Goal: Task Accomplishment & Management: Use online tool/utility

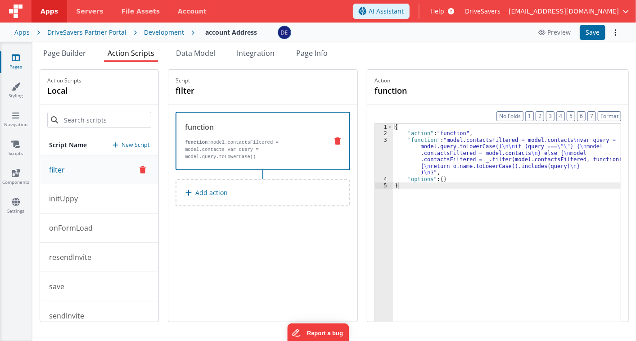
click at [453, 186] on div "{ "action" : "function" , "function" : "model.contactsFiltered = model.contacts…" at bounding box center [507, 243] width 228 height 239
click at [463, 110] on div "Format 7 6 5 4 3 2 1 No Folds 1 2 3 4 5 { "action" : "function" , "function" : …" at bounding box center [497, 230] width 261 height 252
click at [458, 162] on div "{ "action" : "function" , "function" : "model.contactsFiltered = model.contacts…" at bounding box center [507, 243] width 228 height 239
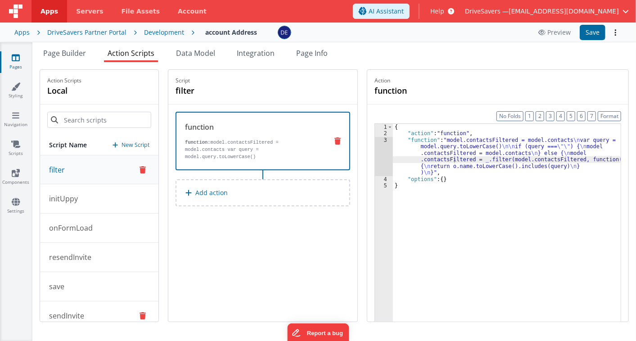
click at [105, 311] on button "sendInvite" at bounding box center [99, 315] width 118 height 29
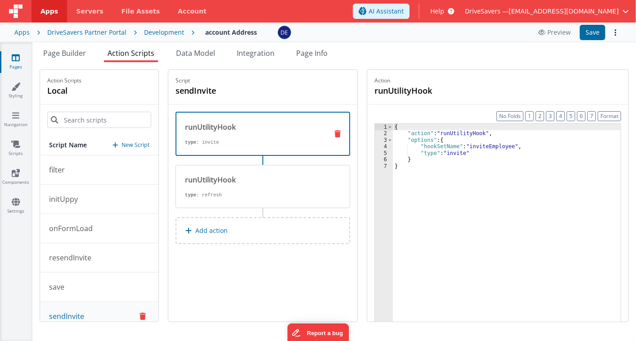
click at [455, 137] on div "{ "action" : "runUtilityHook" , "options" : { "hookSetName" : "inviteEmployee" …" at bounding box center [507, 243] width 228 height 239
click at [126, 294] on button "save" at bounding box center [99, 286] width 118 height 29
